Goal: Task Accomplishment & Management: Manage account settings

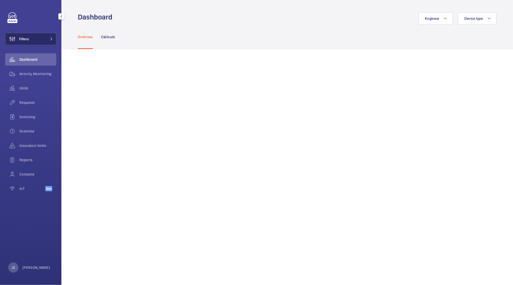
click at [25, 40] on span "Filters" at bounding box center [24, 38] width 10 height 5
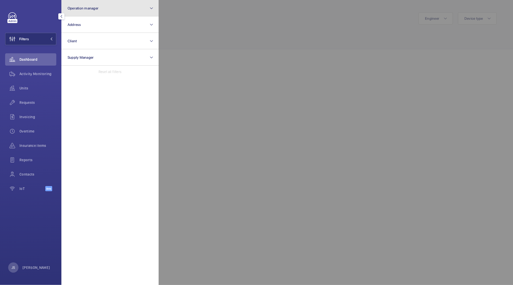
click at [73, 10] on button "Operation manager" at bounding box center [109, 8] width 97 height 16
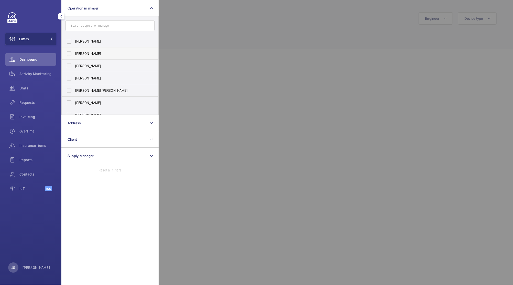
click at [82, 51] on span "[PERSON_NAME]" at bounding box center [110, 53] width 70 height 5
click at [74, 51] on input "[PERSON_NAME]" at bounding box center [69, 53] width 10 height 10
checkbox input "true"
click at [220, 75] on div at bounding box center [415, 142] width 513 height 285
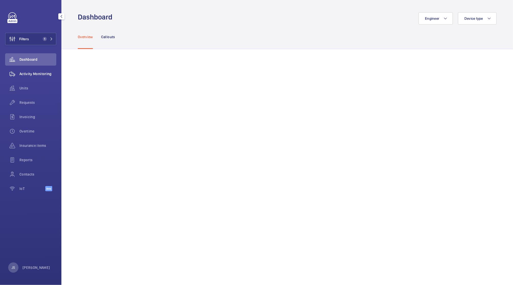
click at [17, 74] on wm-front-icon-button at bounding box center [12, 74] width 14 height 12
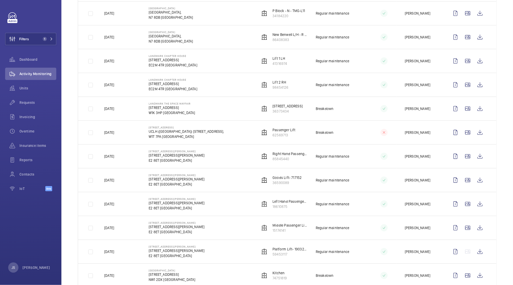
scroll to position [216, 0]
click at [160, 115] on p "W1K 3HP [GEOGRAPHIC_DATA]" at bounding box center [172, 113] width 47 height 5
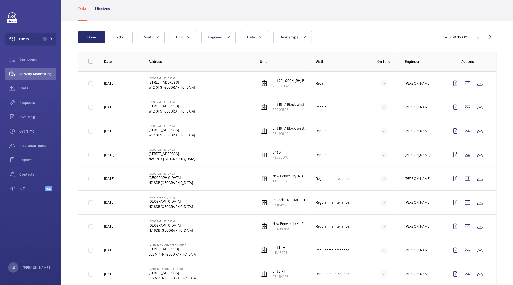
scroll to position [25, 0]
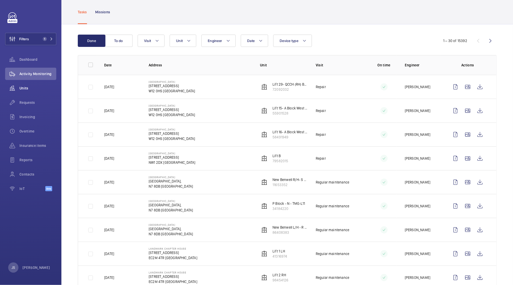
click at [19, 90] on wm-front-icon-button at bounding box center [12, 88] width 14 height 12
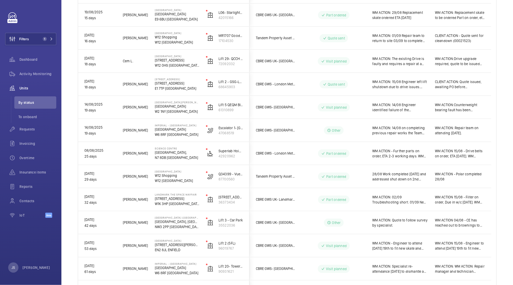
scroll to position [274, 0]
